Goal: Task Accomplishment & Management: Complete application form

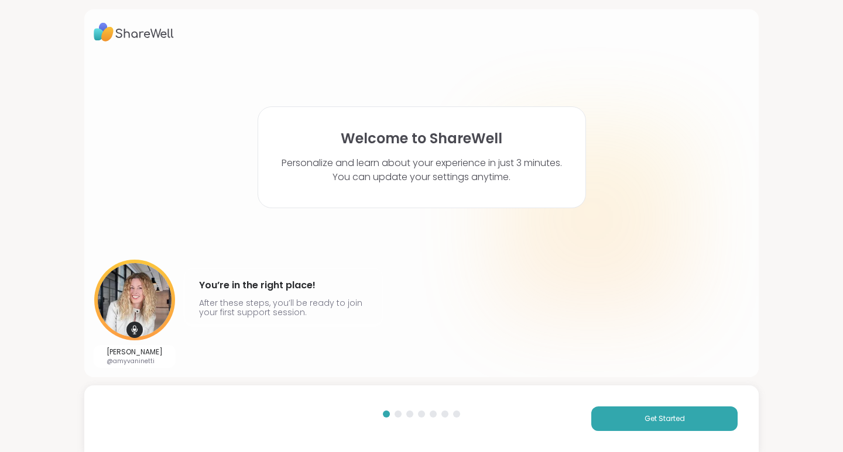
click at [626, 426] on button "Get Started" at bounding box center [664, 419] width 146 height 25
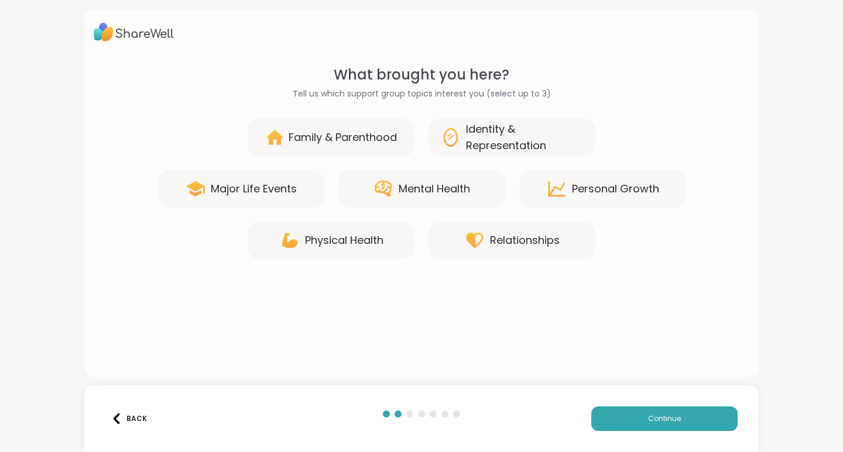
click at [491, 127] on div "Identity & Representation" at bounding box center [525, 137] width 118 height 33
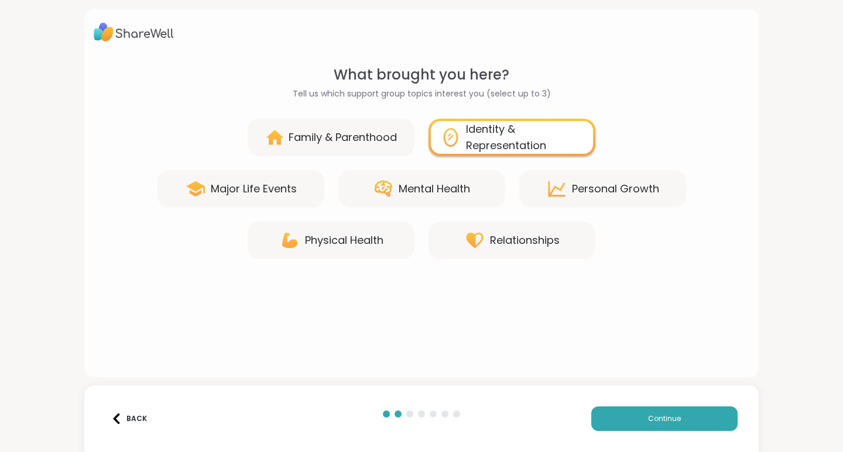
click at [426, 191] on div "Mental Health" at bounding box center [433, 189] width 71 height 16
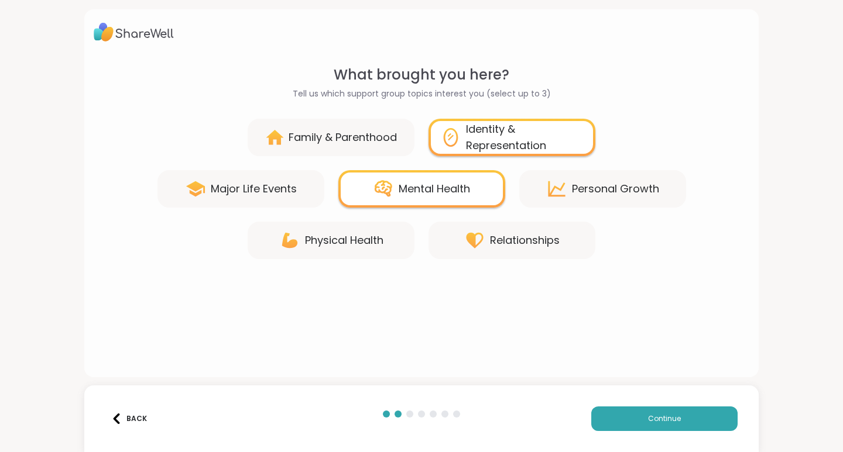
click at [564, 193] on div "Personal Growth" at bounding box center [602, 188] width 167 height 37
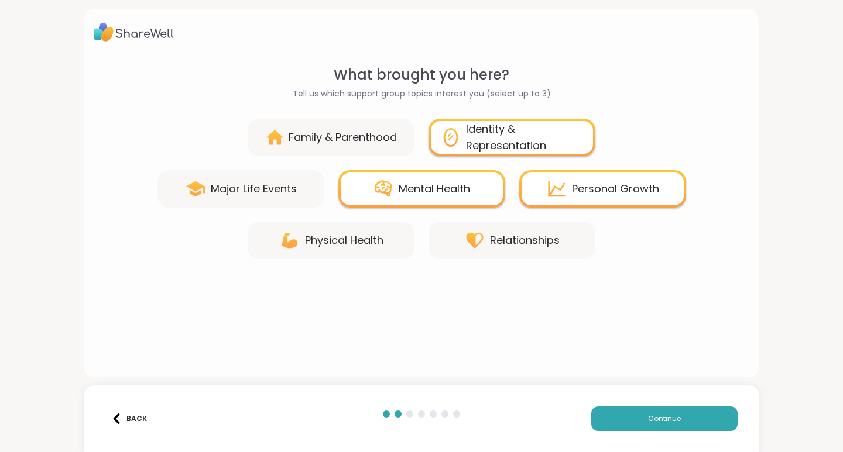
click at [639, 422] on button "Continue" at bounding box center [664, 419] width 146 height 25
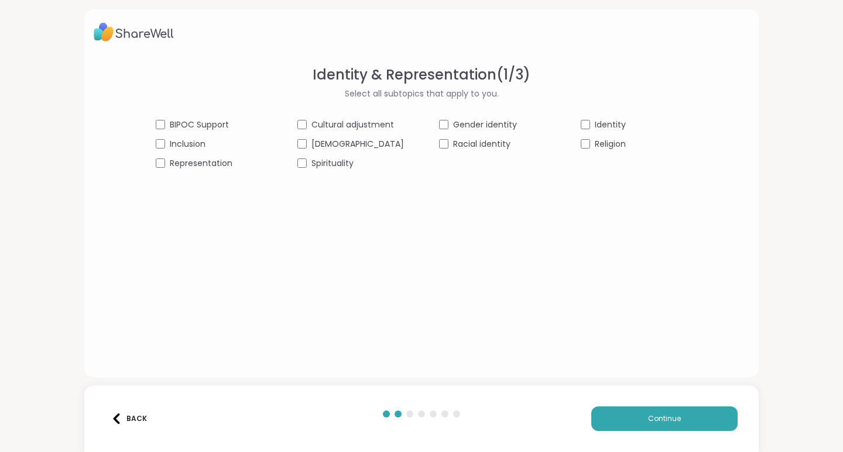
click at [205, 146] on span "Inclusion" at bounding box center [188, 144] width 36 height 12
click at [226, 166] on span "Representation" at bounding box center [201, 163] width 63 height 12
click at [341, 167] on span "Spirituality" at bounding box center [332, 163] width 42 height 12
click at [595, 125] on span "Identity" at bounding box center [610, 125] width 31 height 12
click at [630, 418] on button "Continue" at bounding box center [664, 419] width 146 height 25
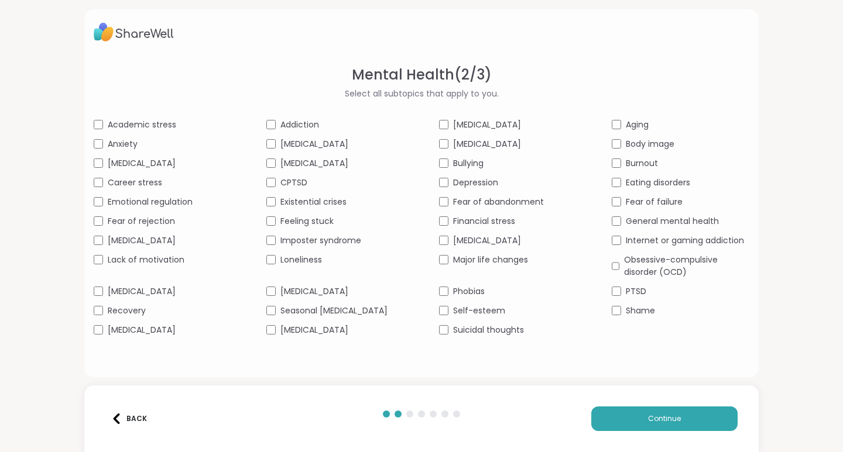
click at [114, 143] on span "Anxiety" at bounding box center [123, 144] width 30 height 12
click at [153, 208] on span "Emotional regulation" at bounding box center [150, 202] width 85 height 12
click at [143, 336] on span "[MEDICAL_DATA]" at bounding box center [142, 330] width 68 height 12
click at [472, 189] on span "Depression" at bounding box center [475, 183] width 45 height 12
click at [473, 208] on span "Fear of abandonment" at bounding box center [498, 202] width 91 height 12
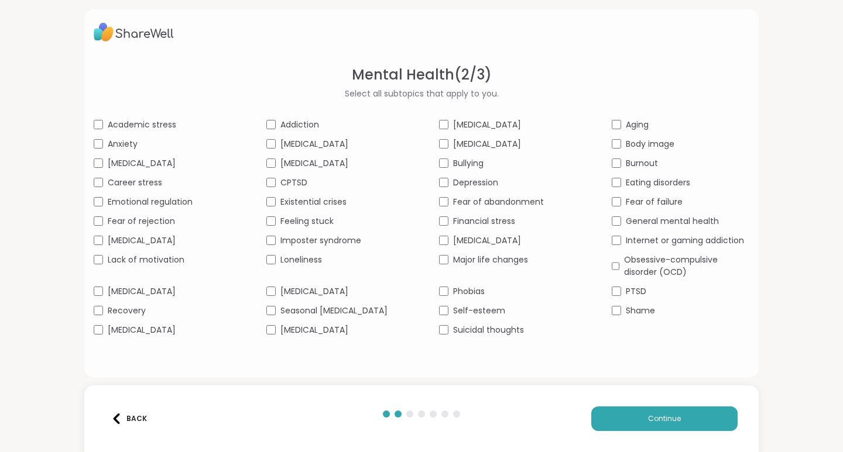
click at [462, 317] on span "Self-esteem" at bounding box center [479, 311] width 52 height 12
click at [650, 228] on span "General mental health" at bounding box center [672, 221] width 93 height 12
click at [627, 298] on span "PTSD" at bounding box center [636, 292] width 20 height 12
click at [631, 424] on button "Continue" at bounding box center [664, 419] width 146 height 25
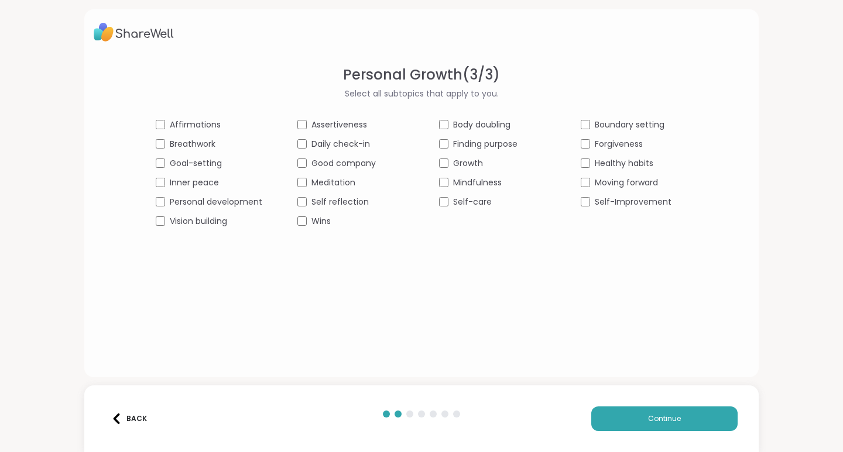
click at [193, 125] on span "Affirmations" at bounding box center [195, 125] width 51 height 12
click at [185, 160] on span "Goal-setting" at bounding box center [196, 163] width 52 height 12
click at [198, 165] on span "Goal-setting" at bounding box center [196, 163] width 52 height 12
click at [208, 185] on span "Inner peace" at bounding box center [194, 183] width 49 height 12
click at [228, 202] on span "Personal development" at bounding box center [216, 202] width 92 height 12
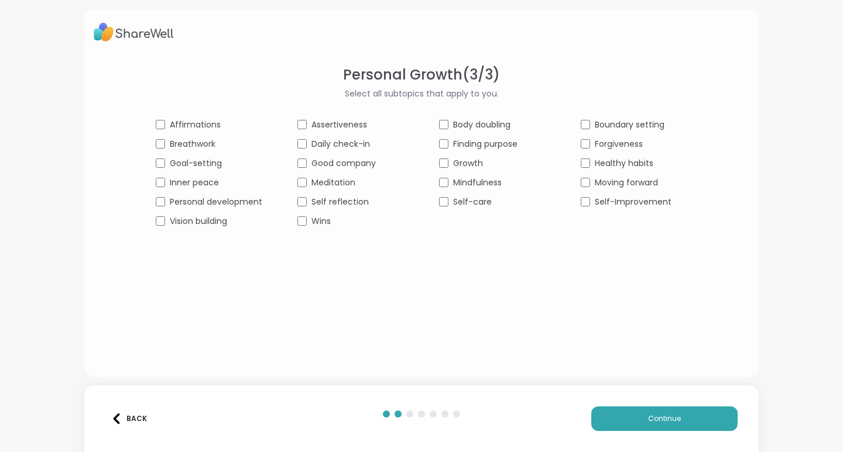
click at [335, 162] on span "Good company" at bounding box center [343, 163] width 64 height 12
click at [334, 180] on span "Meditation" at bounding box center [333, 183] width 44 height 12
click at [466, 162] on span "Growth" at bounding box center [468, 163] width 30 height 12
click at [479, 184] on span "Mindfulness" at bounding box center [477, 183] width 49 height 12
click at [625, 124] on span "Boundary setting" at bounding box center [630, 125] width 70 height 12
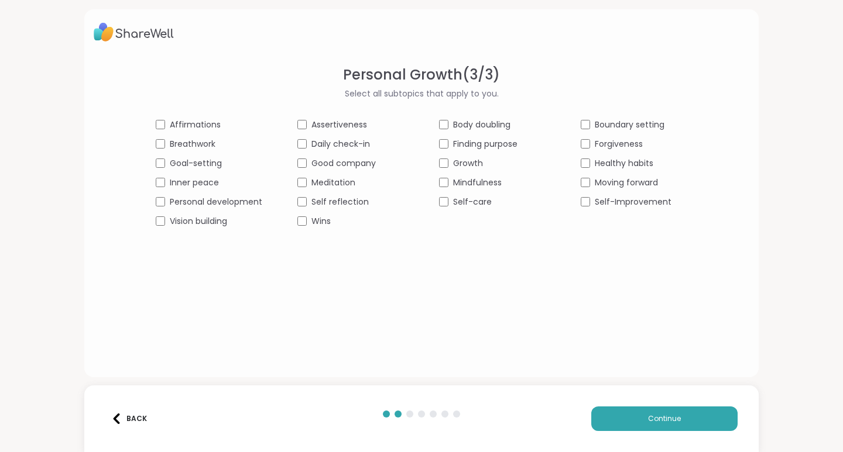
click at [619, 146] on span "Forgiveness" at bounding box center [619, 144] width 48 height 12
click at [624, 183] on span "Moving forward" at bounding box center [626, 183] width 63 height 12
click at [609, 198] on span "Self-Improvement" at bounding box center [633, 202] width 77 height 12
click at [616, 422] on button "Continue" at bounding box center [664, 419] width 146 height 25
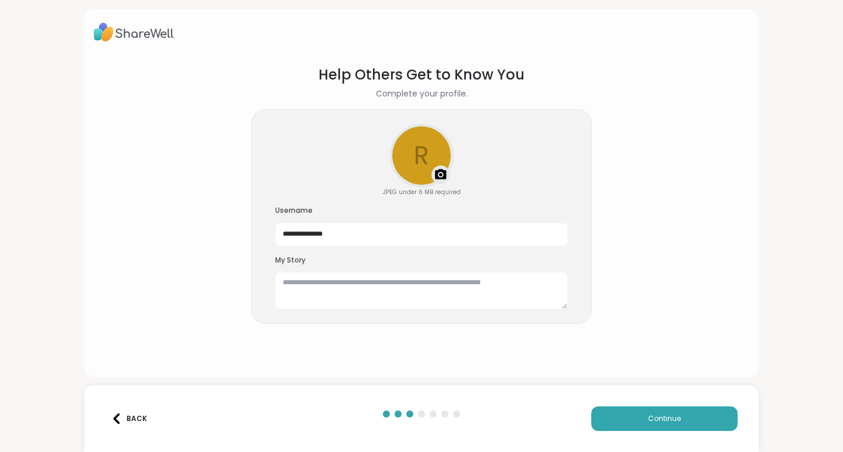
click at [434, 173] on img at bounding box center [441, 175] width 14 height 14
click at [339, 233] on input "**********" at bounding box center [421, 234] width 293 height 23
type input "**********"
click at [710, 221] on section "**********" at bounding box center [421, 211] width 655 height 313
click at [605, 422] on button "Continue" at bounding box center [664, 419] width 146 height 25
